Goal: Task Accomplishment & Management: Use online tool/utility

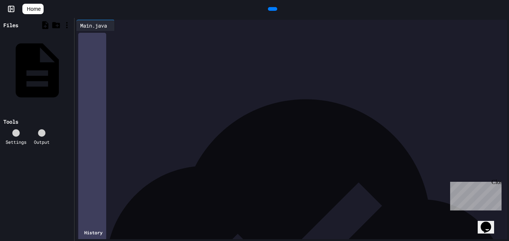
click at [232, 104] on div "*" at bounding box center [298, 102] width 418 height 7
click at [233, 100] on div "*" at bounding box center [298, 102] width 418 height 7
click at [150, 99] on div "*" at bounding box center [298, 102] width 418 height 7
click at [150, 97] on div "*" at bounding box center [298, 95] width 418 height 7
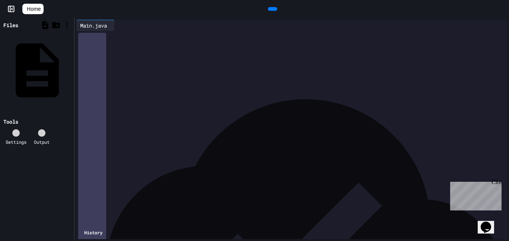
click at [98, 210] on div "*" at bounding box center [298, 212] width 418 height 7
click at [275, 11] on icon at bounding box center [277, 13] width 4 height 5
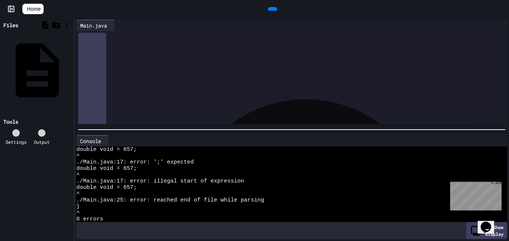
scroll to position [92, 0]
drag, startPoint x: 93, startPoint y: 36, endPoint x: 197, endPoint y: 53, distance: 105.9
click at [197, 53] on div "**********" at bounding box center [298, 35] width 418 height 195
click at [98, 86] on div "**********" at bounding box center [298, 85] width 418 height 7
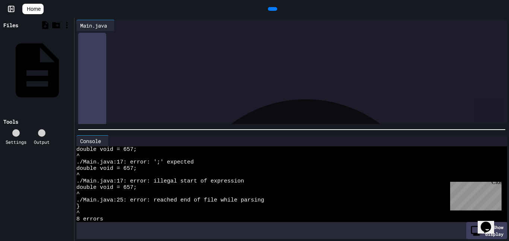
scroll to position [116, 0]
drag, startPoint x: 98, startPoint y: 85, endPoint x: 139, endPoint y: 83, distance: 41.1
click at [139, 83] on div "**********" at bounding box center [298, 12] width 418 height 195
click at [140, 83] on div "* ***** *" at bounding box center [298, 82] width 418 height 7
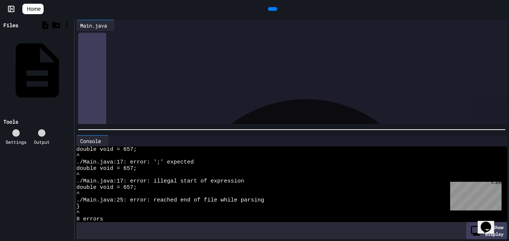
scroll to position [0, 0]
click at [272, 9] on icon at bounding box center [272, 9] width 0 height 0
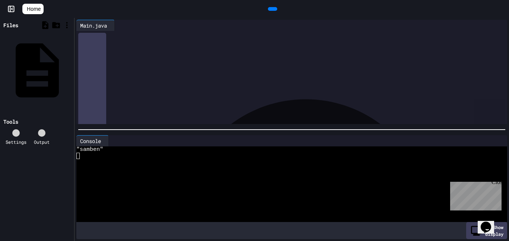
click at [317, 190] on div at bounding box center [287, 188] width 423 height 6
click at [125, 111] on div at bounding box center [305, 232] width 399 height 399
click at [126, 106] on div "*" at bounding box center [298, 102] width 418 height 7
click at [131, 99] on div "*" at bounding box center [298, 102] width 418 height 7
click at [132, 97] on div "*" at bounding box center [298, 95] width 418 height 7
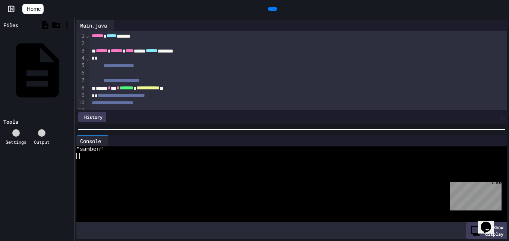
scroll to position [198, 0]
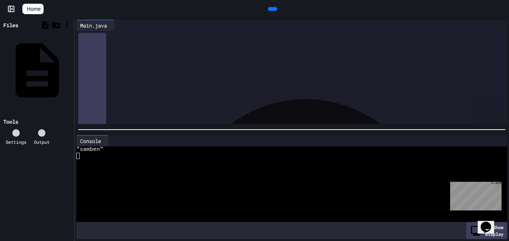
click at [273, 11] on div at bounding box center [272, 9] width 9 height 4
click at [136, 96] on div "*" at bounding box center [298, 97] width 418 height 7
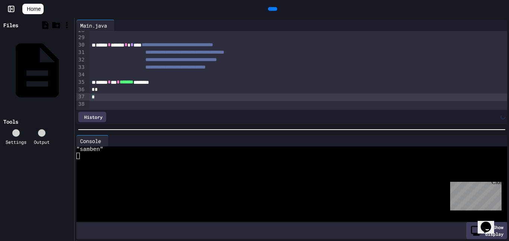
scroll to position [206, 0]
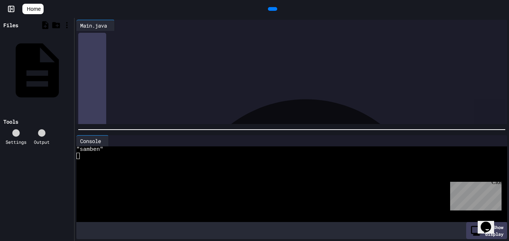
click at [275, 11] on icon at bounding box center [277, 13] width 4 height 5
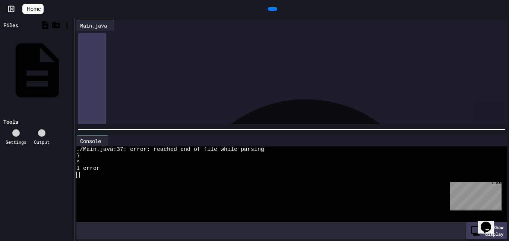
click at [100, 96] on div "*" at bounding box center [298, 97] width 418 height 7
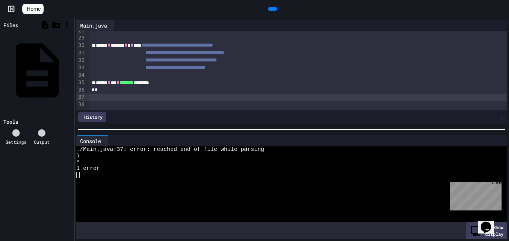
scroll to position [199, 0]
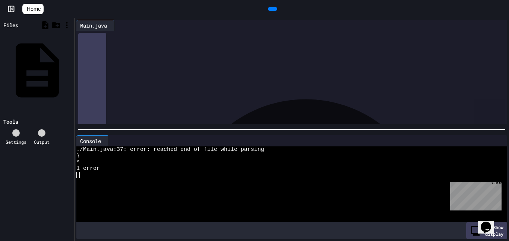
click at [274, 7] on div at bounding box center [272, 9] width 9 height 4
click at [116, 95] on div "*" at bounding box center [298, 97] width 418 height 7
click at [272, 9] on icon at bounding box center [272, 9] width 0 height 0
click at [112, 103] on div at bounding box center [298, 104] width 418 height 7
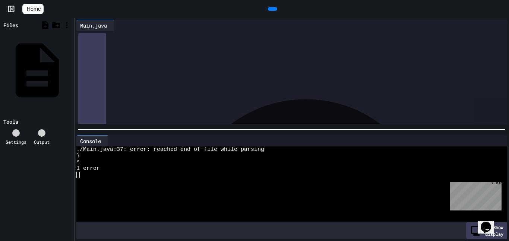
click at [107, 105] on div at bounding box center [298, 104] width 418 height 7
click at [275, 11] on icon at bounding box center [277, 13] width 4 height 5
